Goal: Task Accomplishment & Management: Manage account settings

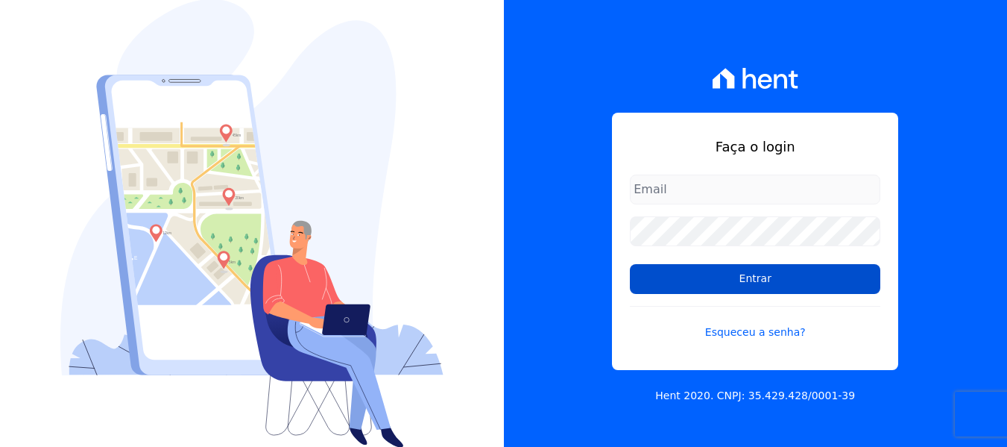
type input "[PERSON_NAME][EMAIL_ADDRESS][DOMAIN_NAME]"
click at [690, 284] on input "Entrar" at bounding box center [755, 279] width 251 height 30
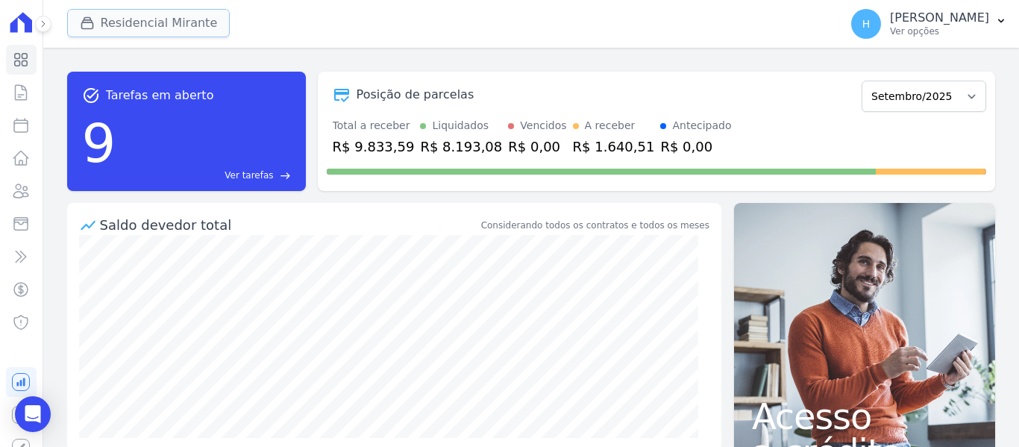
click at [162, 36] on button "Residencial Mirante" at bounding box center [148, 23] width 163 height 28
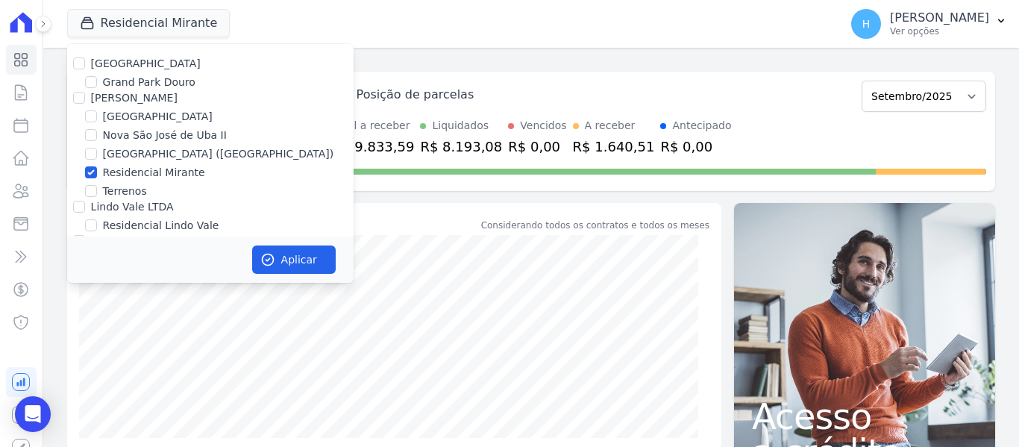
drag, startPoint x: 110, startPoint y: 64, endPoint x: 104, endPoint y: 73, distance: 10.8
click at [109, 66] on label "Residencial Park" at bounding box center [146, 63] width 110 height 12
click at [85, 66] on input "Residencial Park" at bounding box center [79, 63] width 12 height 12
checkbox input "true"
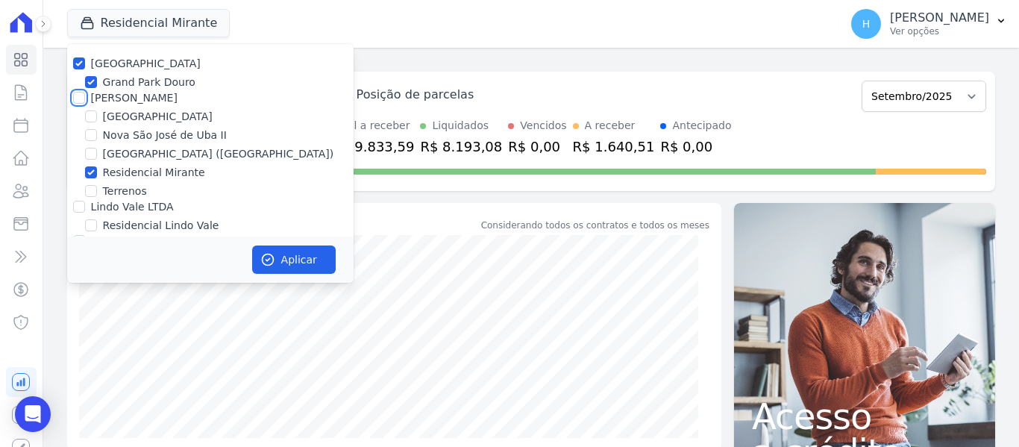
click at [82, 94] on input "JG Freitas" at bounding box center [79, 98] width 12 height 12
checkbox input "true"
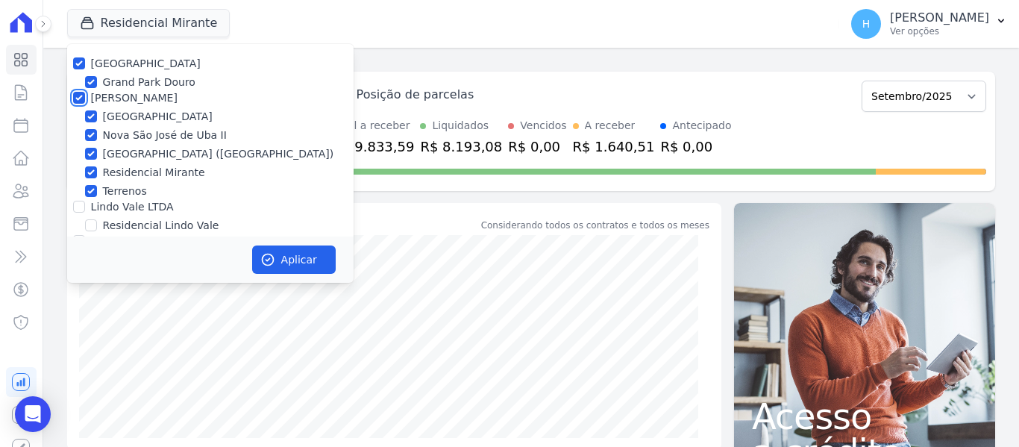
checkbox input "true"
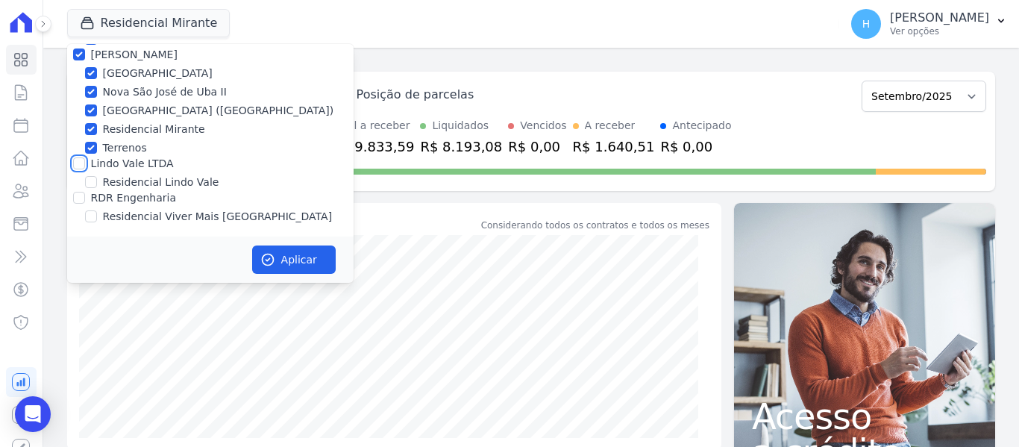
drag, startPoint x: 83, startPoint y: 162, endPoint x: 83, endPoint y: 171, distance: 9.7
click at [83, 162] on input "Lindo Vale LTDA" at bounding box center [79, 163] width 12 height 12
checkbox input "true"
click at [83, 195] on input "RDR Engenharia" at bounding box center [79, 198] width 12 height 12
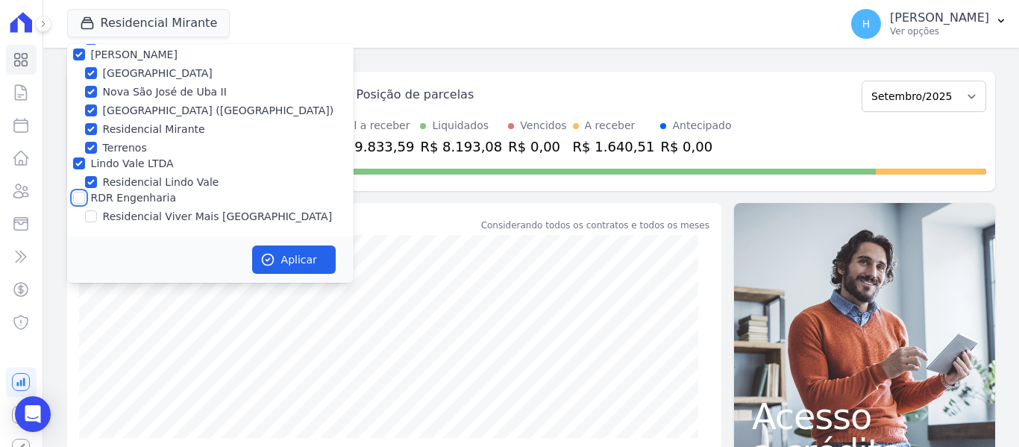
checkbox input "true"
click at [302, 262] on button "Aplicar" at bounding box center [294, 259] width 84 height 28
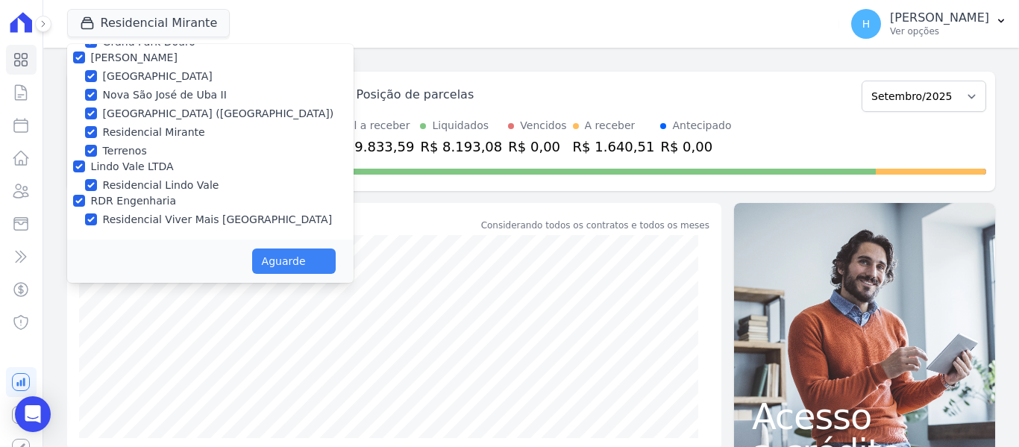
scroll to position [40, 0]
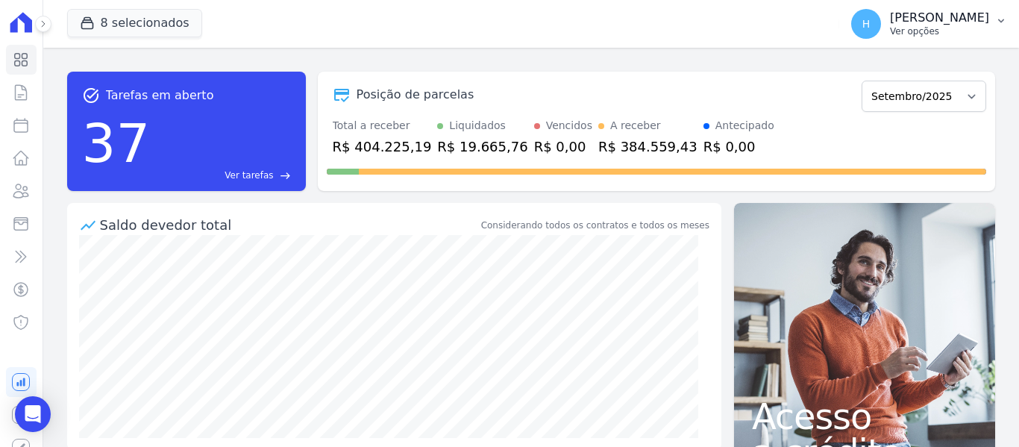
click at [984, 19] on p "Hellen Vilaça" at bounding box center [939, 17] width 99 height 15
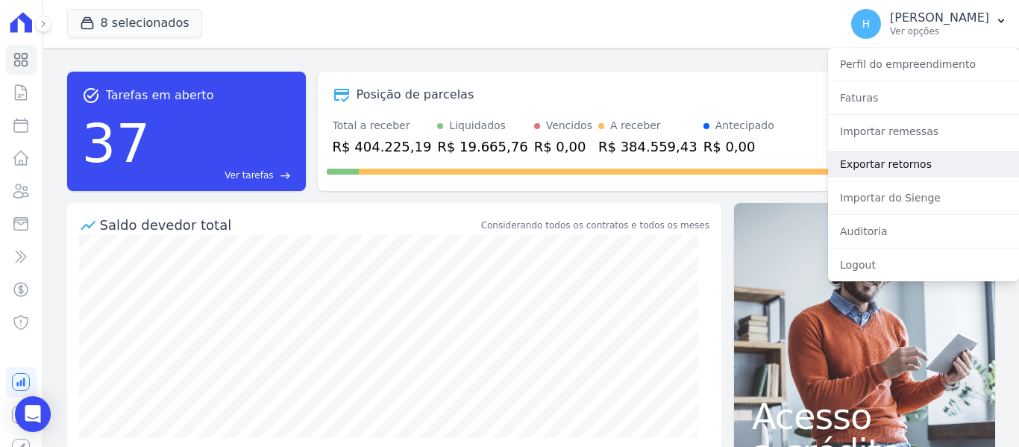
click at [911, 163] on link "Exportar retornos" at bounding box center [923, 164] width 191 height 27
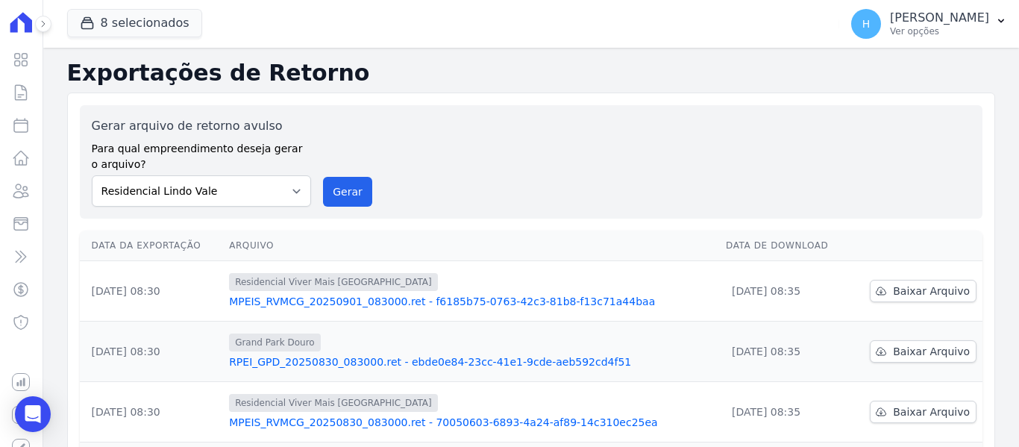
click at [975, 47] on div "8 selecionados Residencial Park Grand Park Douro JG Freitas Loteamento Village …" at bounding box center [530, 223] width 975 height 447
click at [948, 19] on p "Hellen Vilaça" at bounding box center [939, 17] width 99 height 15
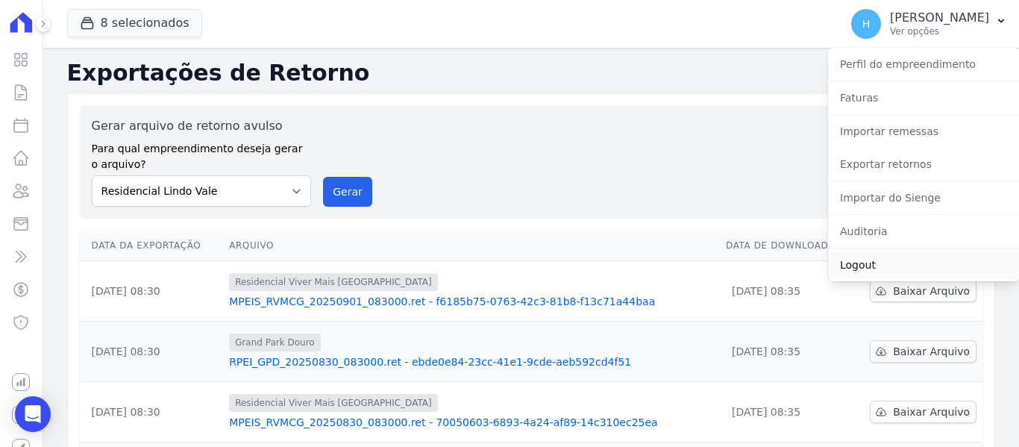
click at [856, 268] on link "Logout" at bounding box center [923, 264] width 191 height 27
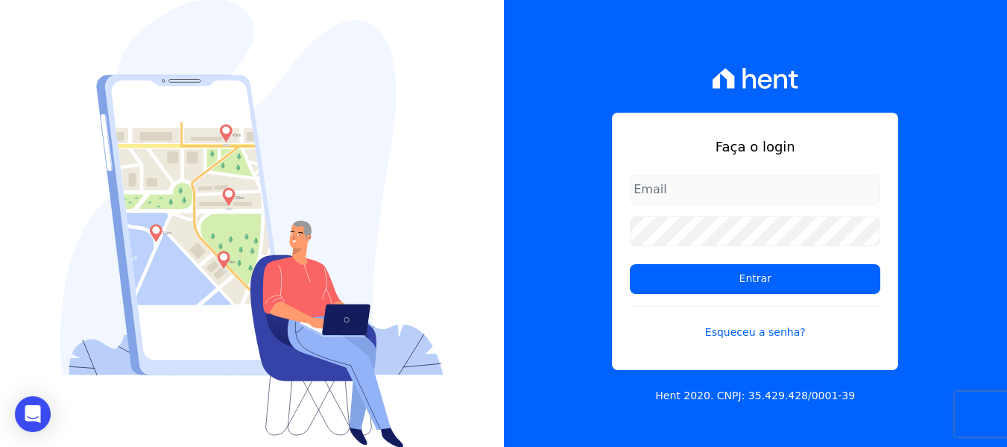
type input "[PERSON_NAME][EMAIL_ADDRESS][DOMAIN_NAME]"
